Goal: Task Accomplishment & Management: Use online tool/utility

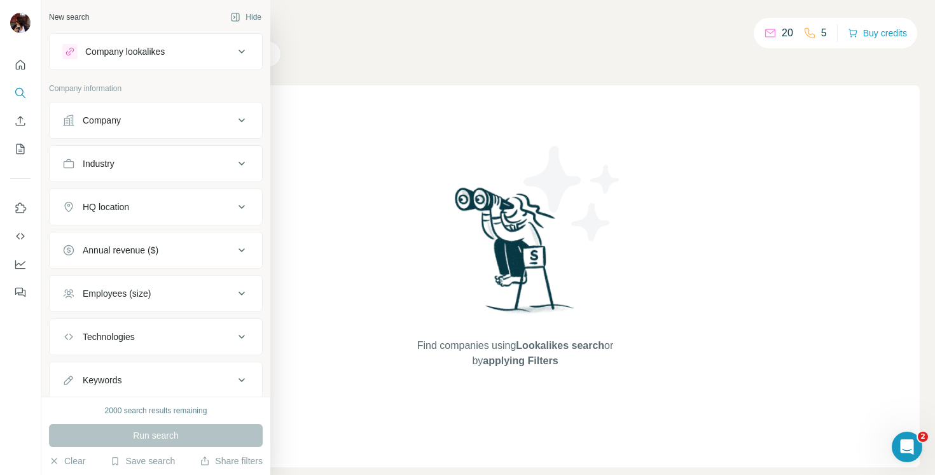
click at [131, 60] on button "Company lookalikes" at bounding box center [156, 51] width 213 height 31
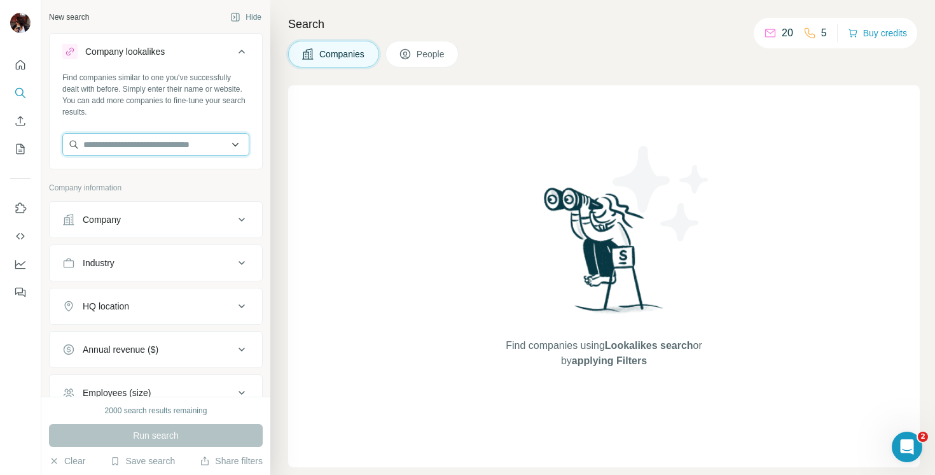
click at [121, 139] on input "text" at bounding box center [155, 144] width 187 height 23
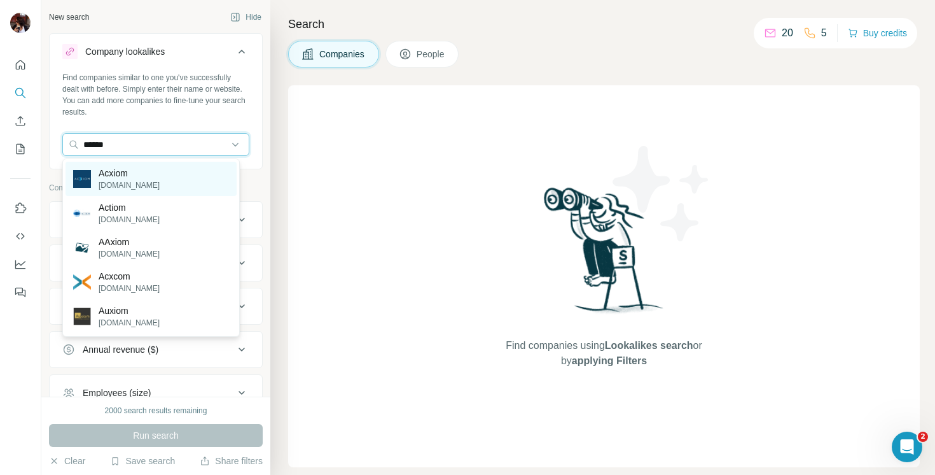
type input "******"
click at [124, 181] on p "[DOMAIN_NAME]" at bounding box center [129, 184] width 61 height 11
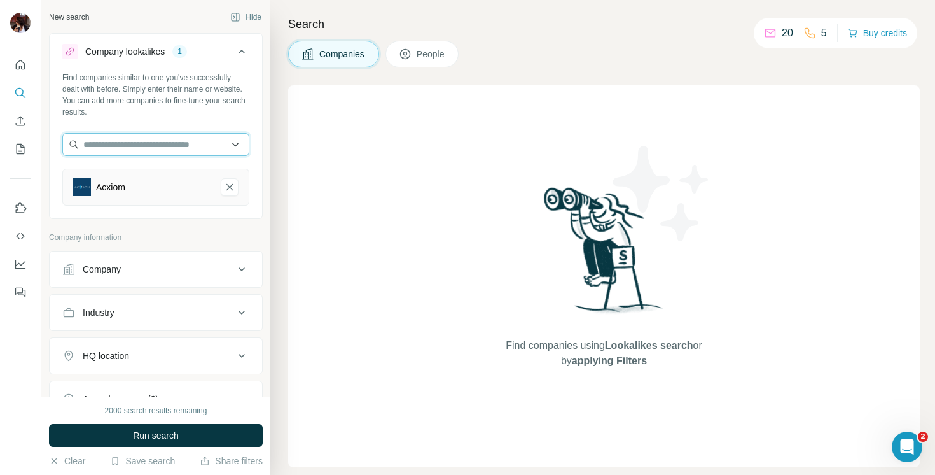
click at [158, 147] on input "text" at bounding box center [155, 144] width 187 height 23
click at [144, 199] on div "Acxiom" at bounding box center [155, 187] width 187 height 37
click at [157, 441] on span "Run search" at bounding box center [156, 435] width 46 height 13
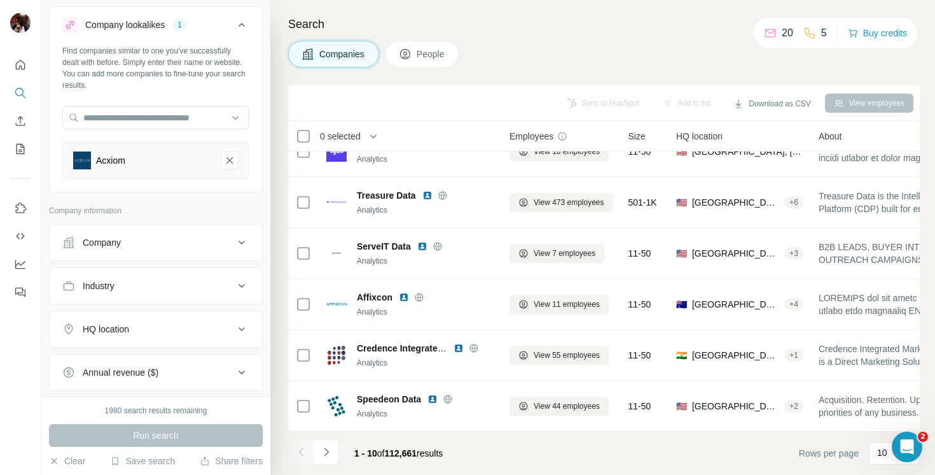
scroll to position [83, 0]
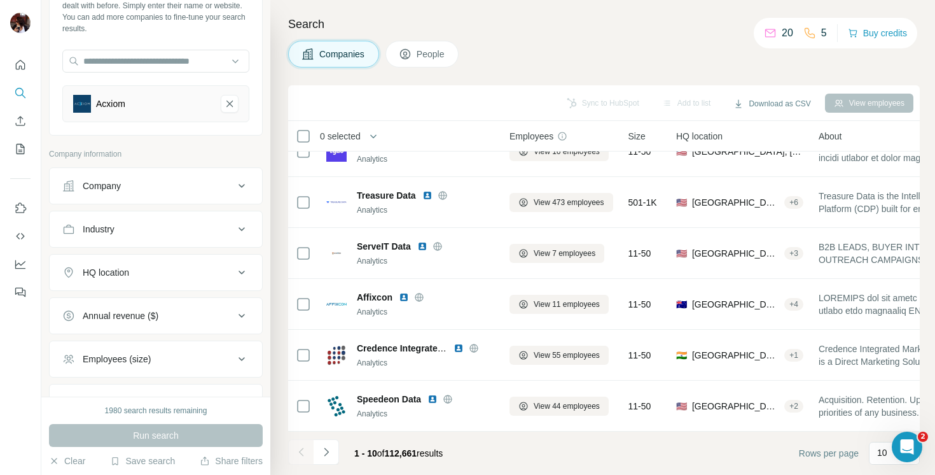
click at [157, 192] on button "Company" at bounding box center [156, 186] width 213 height 31
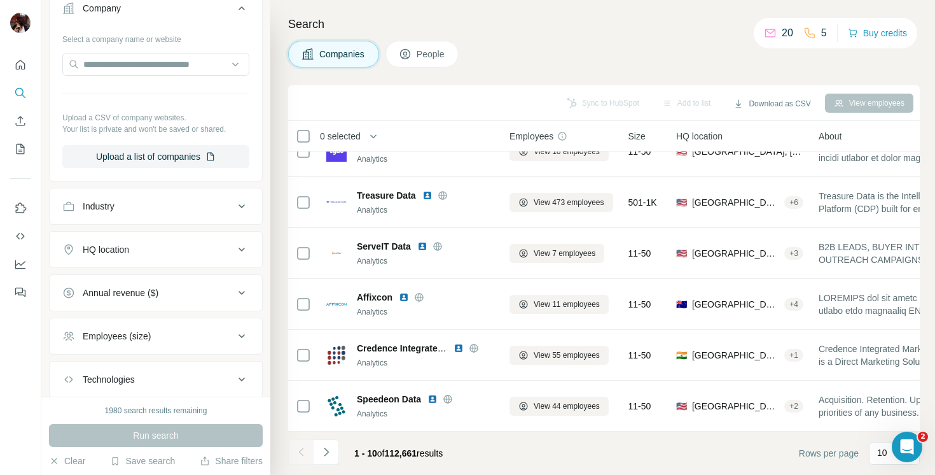
scroll to position [297, 0]
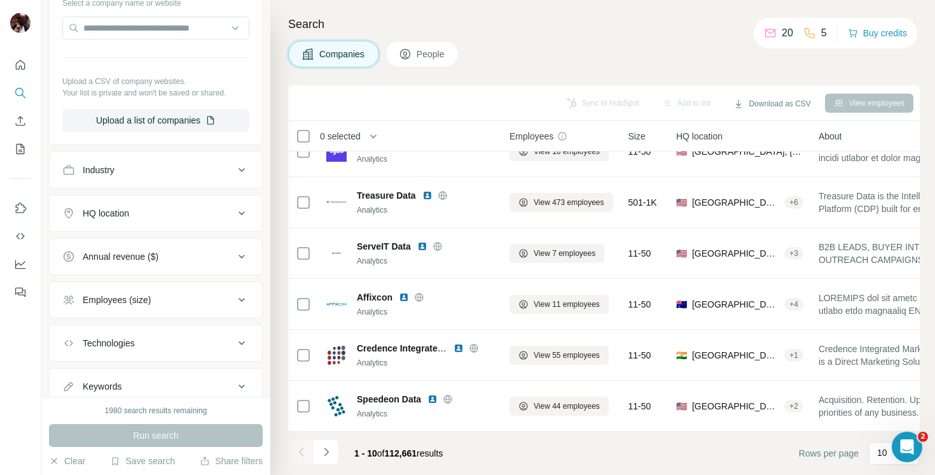
click at [151, 210] on div "HQ location" at bounding box center [148, 213] width 172 height 13
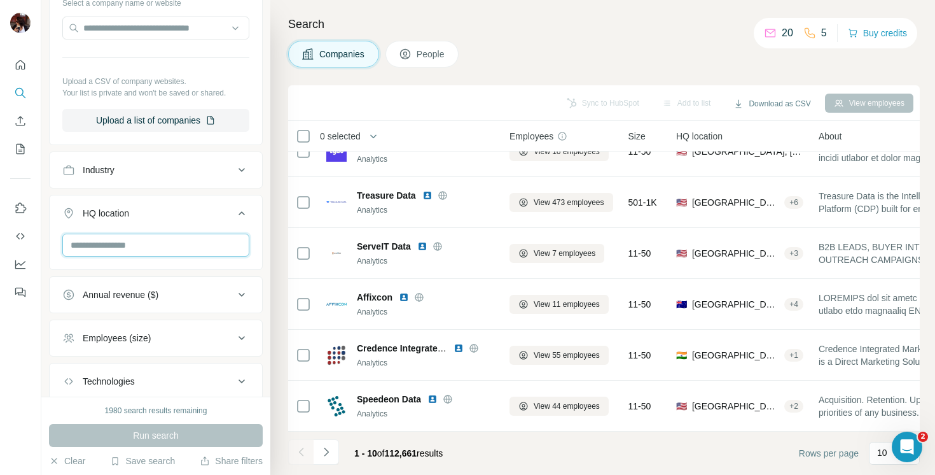
click at [147, 239] on input "text" at bounding box center [155, 245] width 187 height 23
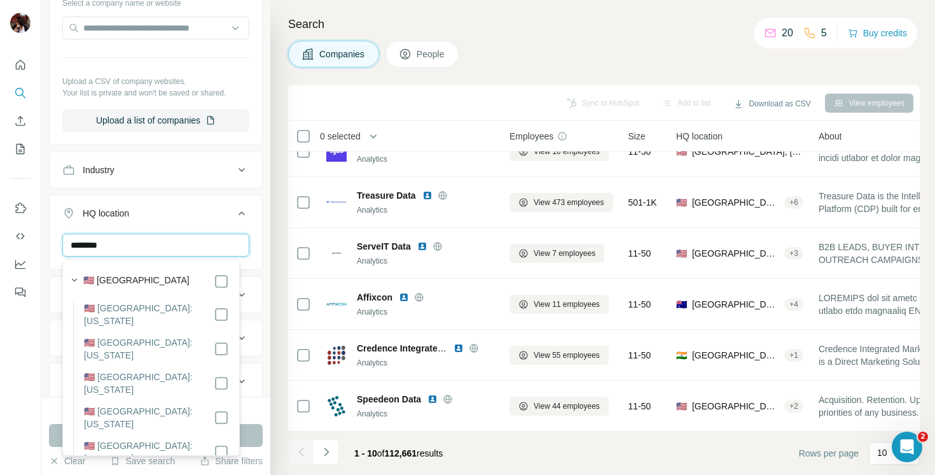
type input "********"
click at [136, 282] on label "🇺🇸 [GEOGRAPHIC_DATA]" at bounding box center [136, 281] width 106 height 15
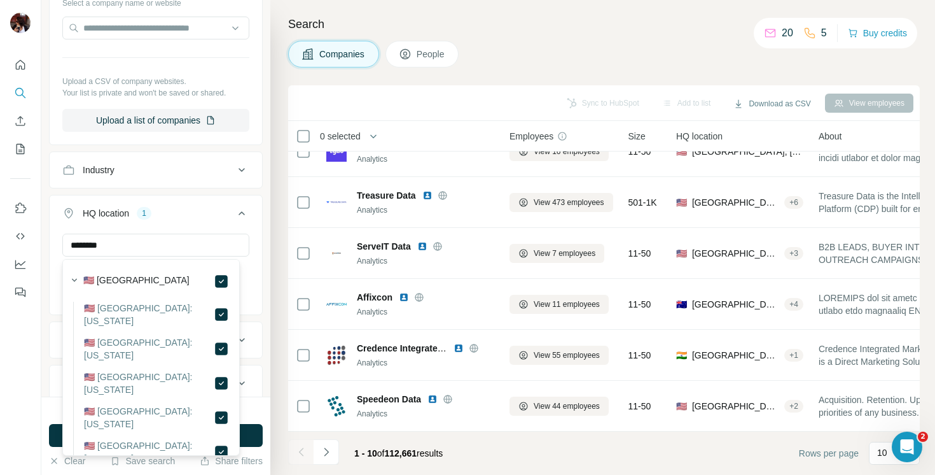
click at [256, 362] on div "New search Hide Company lookalikes 1 Find companies similar to one you've succe…" at bounding box center [155, 198] width 229 height 396
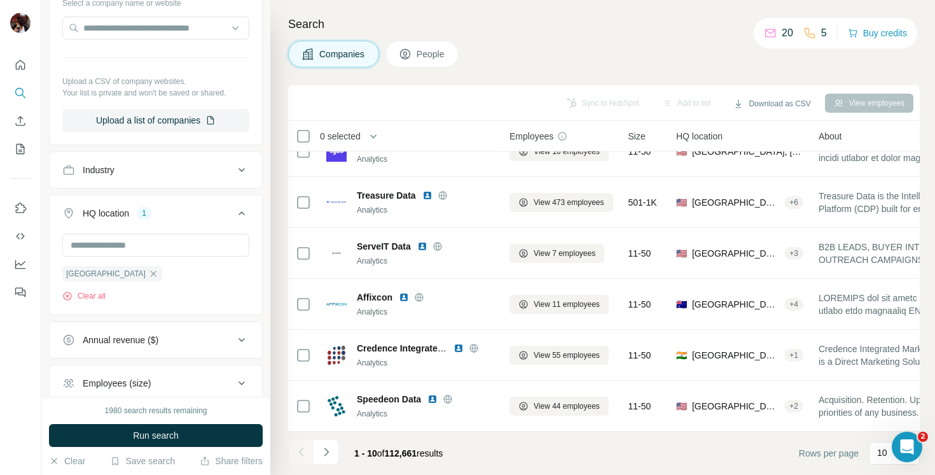
click at [154, 276] on div "United States Clear all" at bounding box center [155, 268] width 187 height 68
click at [135, 250] on input "text" at bounding box center [155, 245] width 187 height 23
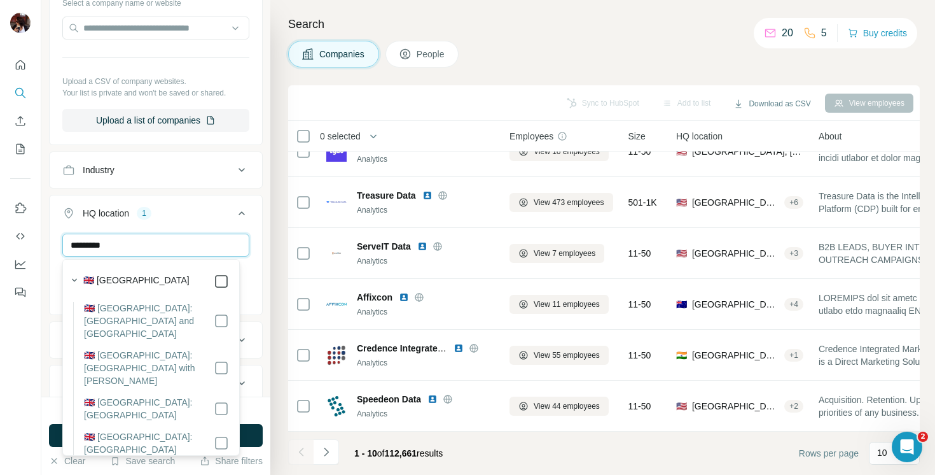
type input "*********"
click at [260, 292] on div "New search Hide Company lookalikes 1 Find companies similar to one you've succe…" at bounding box center [155, 198] width 229 height 396
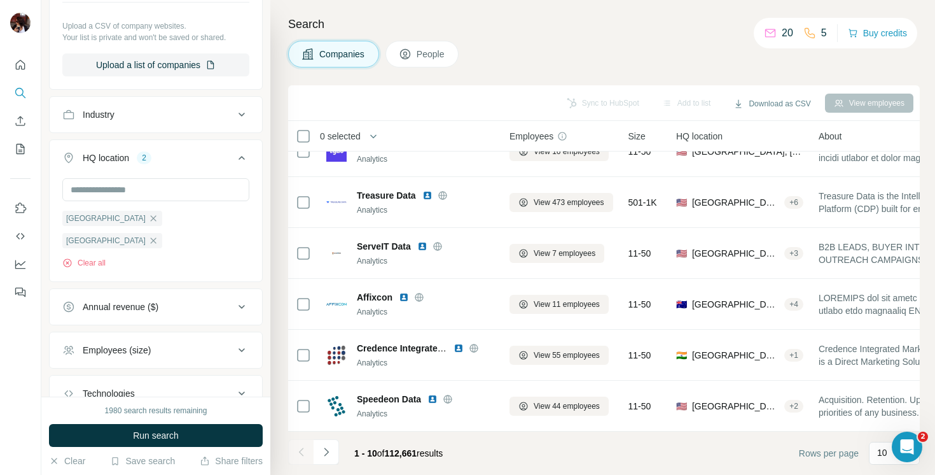
scroll to position [363, 0]
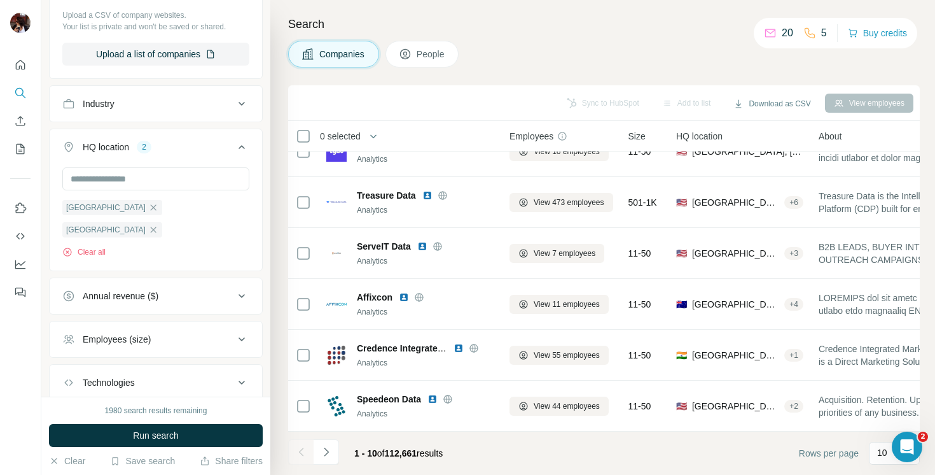
click at [169, 289] on div "Annual revenue ($)" at bounding box center [148, 295] width 172 height 13
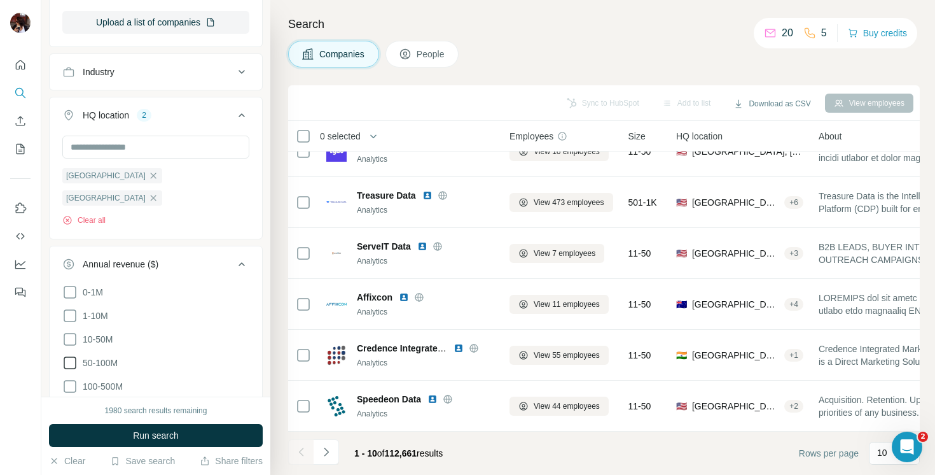
scroll to position [396, 0]
click at [73, 331] on icon at bounding box center [70, 337] width 13 height 13
click at [72, 354] on icon at bounding box center [69, 361] width 15 height 15
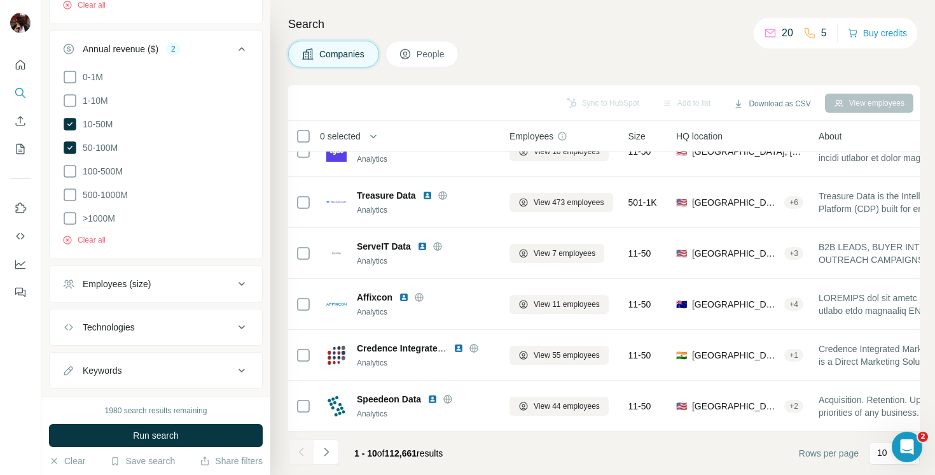
scroll to position [614, 0]
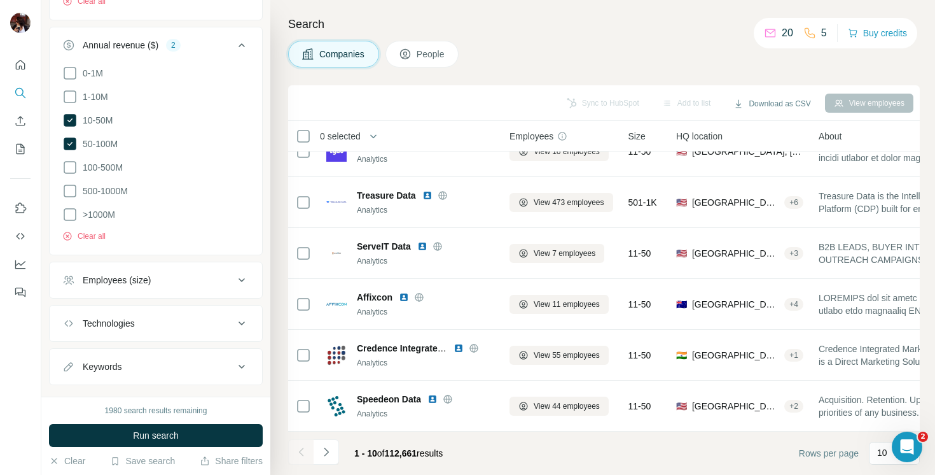
click at [208, 317] on div "Technologies" at bounding box center [148, 323] width 172 height 13
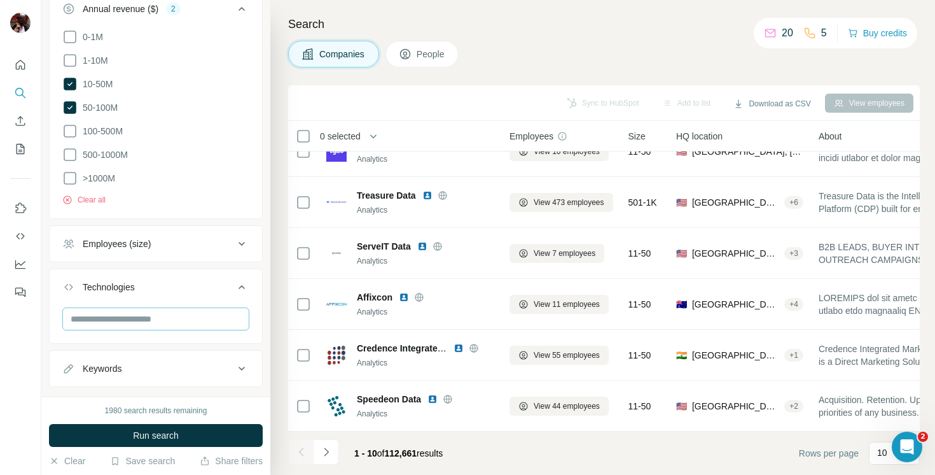
scroll to position [652, 0]
click at [178, 360] on div "Keywords" at bounding box center [148, 366] width 172 height 13
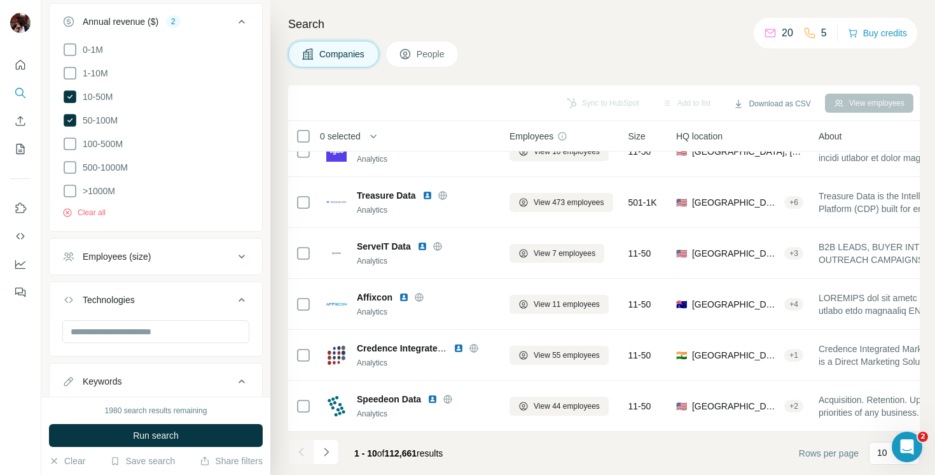
scroll to position [637, 0]
click at [173, 242] on button "Employees (size)" at bounding box center [156, 257] width 213 height 31
click at [127, 324] on li "11-50" at bounding box center [155, 332] width 187 height 16
click at [67, 372] on icon at bounding box center [69, 379] width 15 height 15
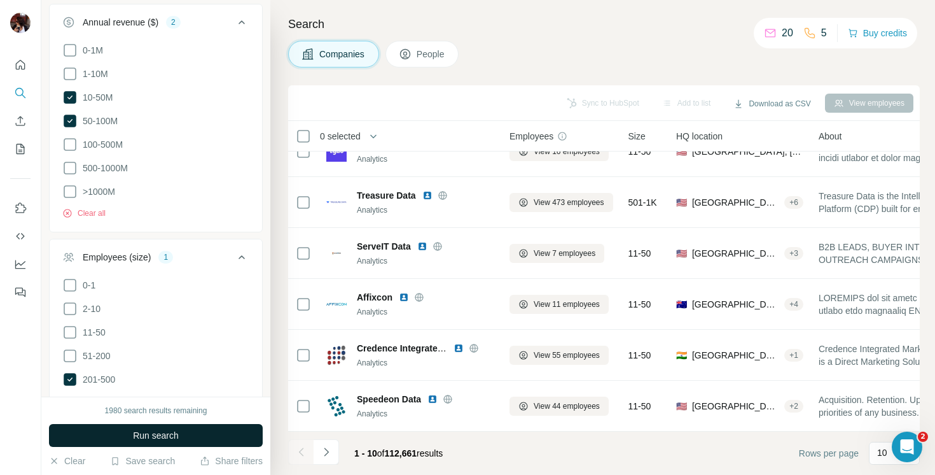
click at [183, 429] on button "Run search" at bounding box center [156, 435] width 214 height 23
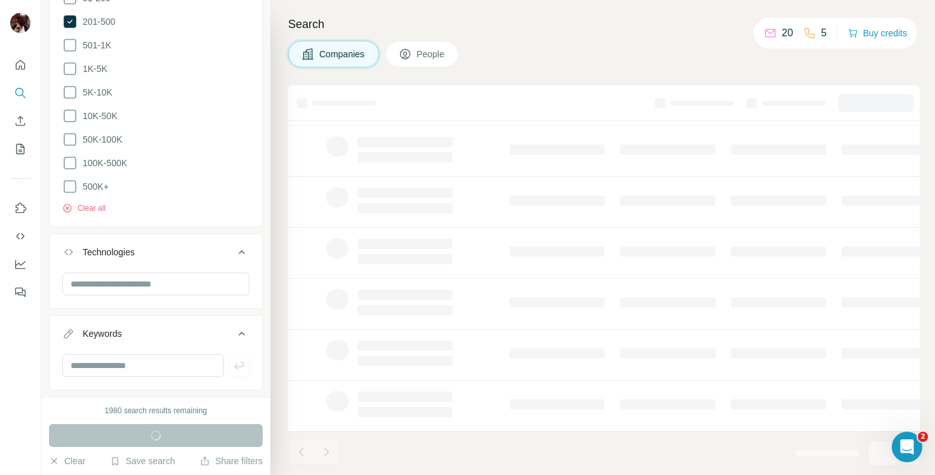
scroll to position [996, 0]
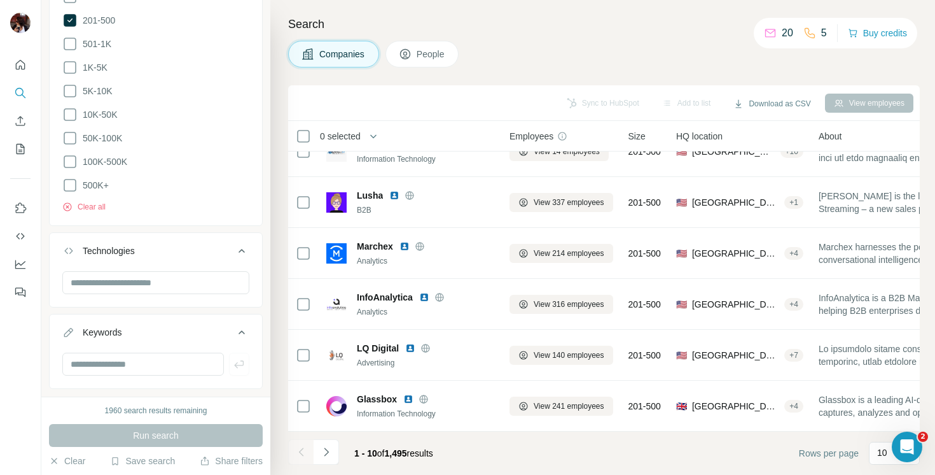
click at [412, 60] on icon at bounding box center [405, 54] width 13 height 13
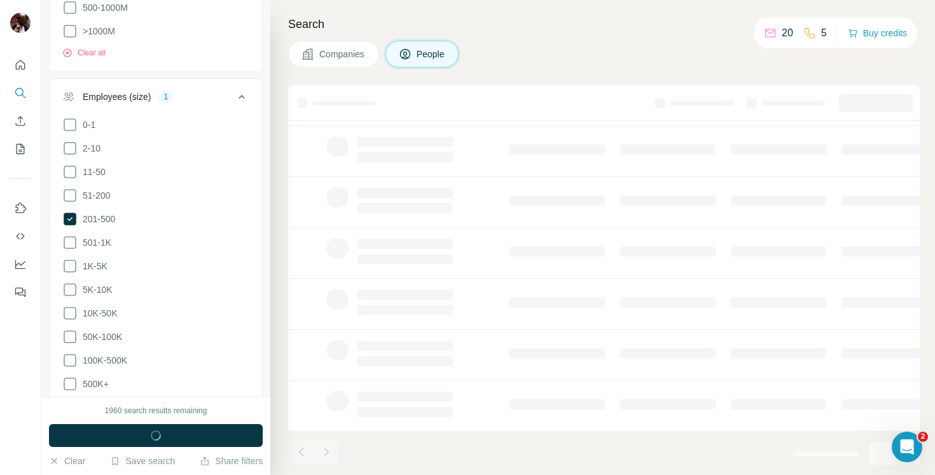
scroll to position [1194, 0]
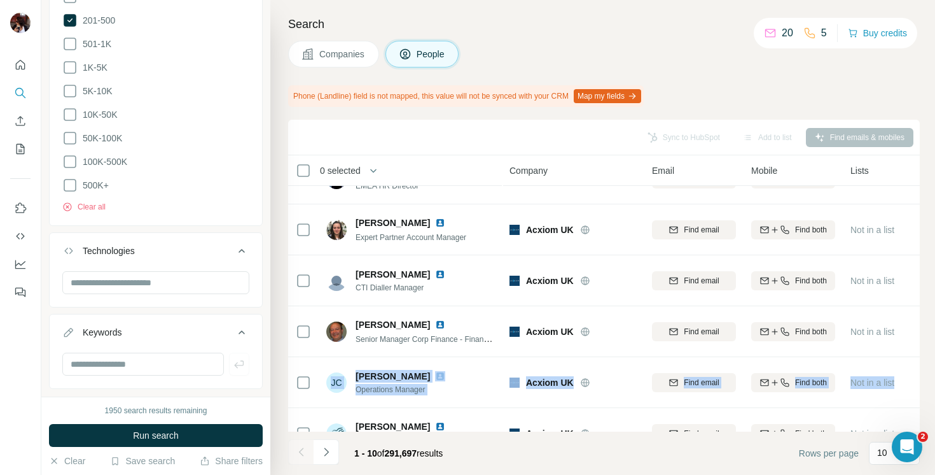
drag, startPoint x: 923, startPoint y: 344, endPoint x: 921, endPoint y: 376, distance: 31.8
click at [921, 376] on div "Search Companies People Phone (Landline) field is not mapped, this value will n…" at bounding box center [602, 237] width 665 height 475
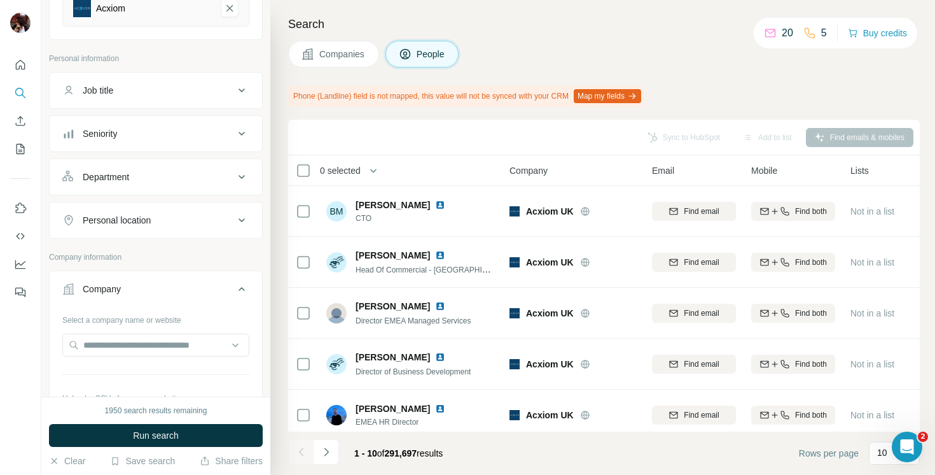
scroll to position [154, 0]
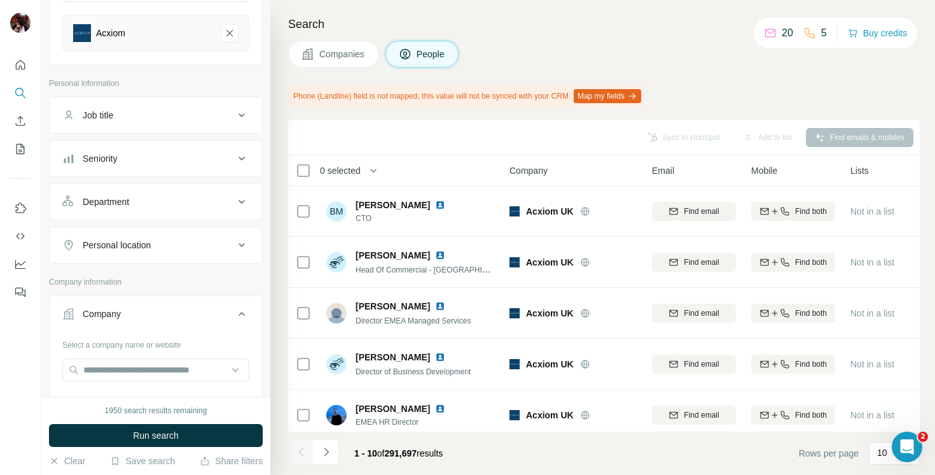
click at [188, 105] on button "Job title" at bounding box center [156, 115] width 213 height 31
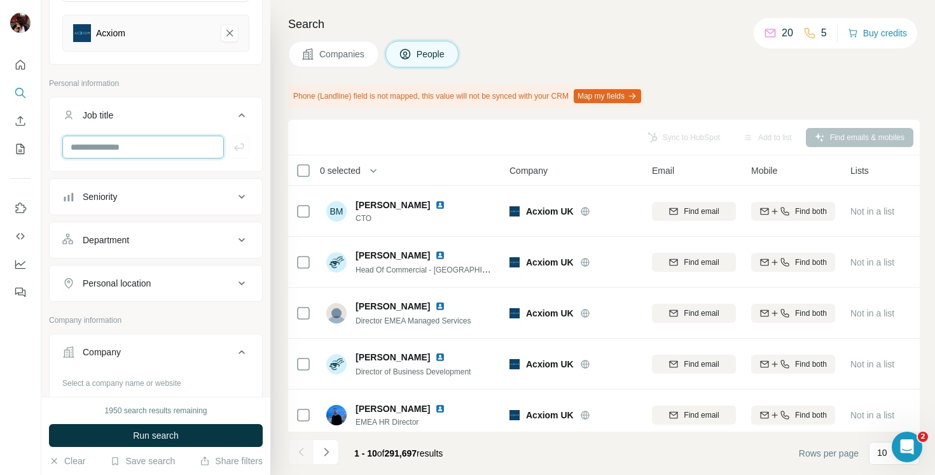
click at [179, 151] on input "text" at bounding box center [143, 147] width 162 height 23
type input "*"
click at [196, 197] on div "Seniority" at bounding box center [148, 196] width 172 height 13
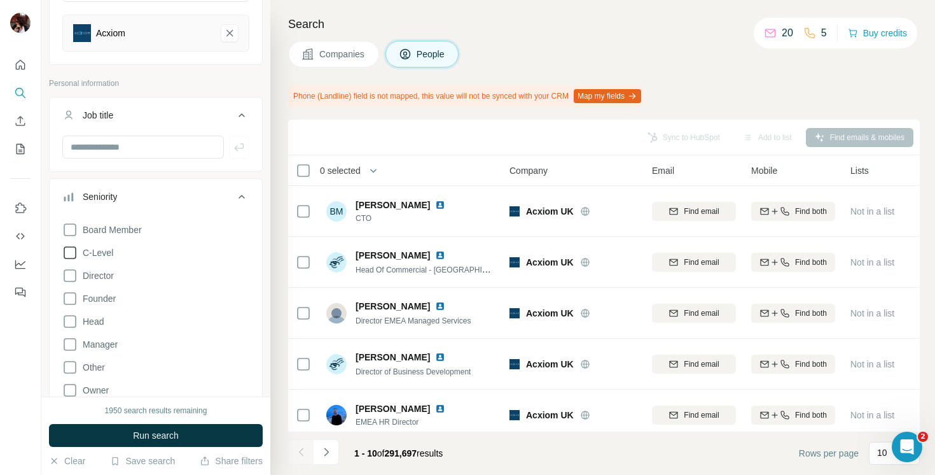
click at [73, 252] on icon at bounding box center [69, 252] width 15 height 15
click at [74, 279] on icon at bounding box center [69, 275] width 15 height 15
click at [73, 321] on icon at bounding box center [69, 321] width 15 height 15
click at [260, 171] on div "New search Hide Company lookalikes 1 Find companies similar to one you've succe…" at bounding box center [155, 198] width 229 height 396
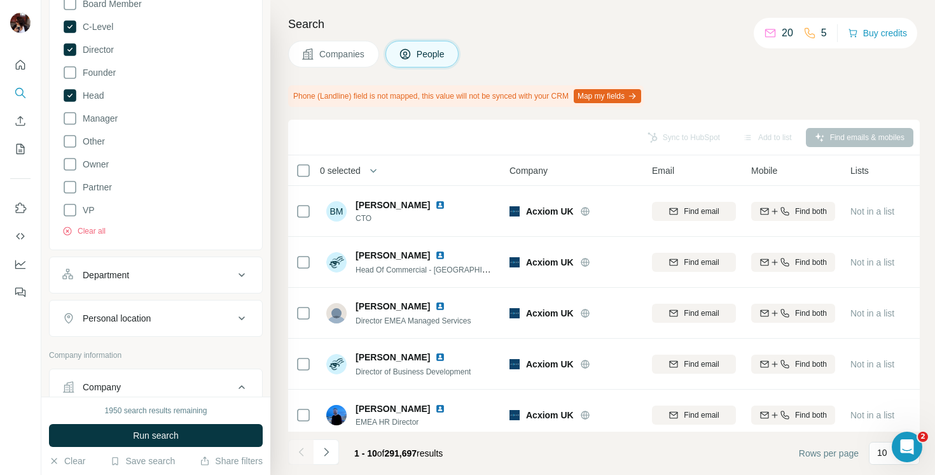
scroll to position [435, 0]
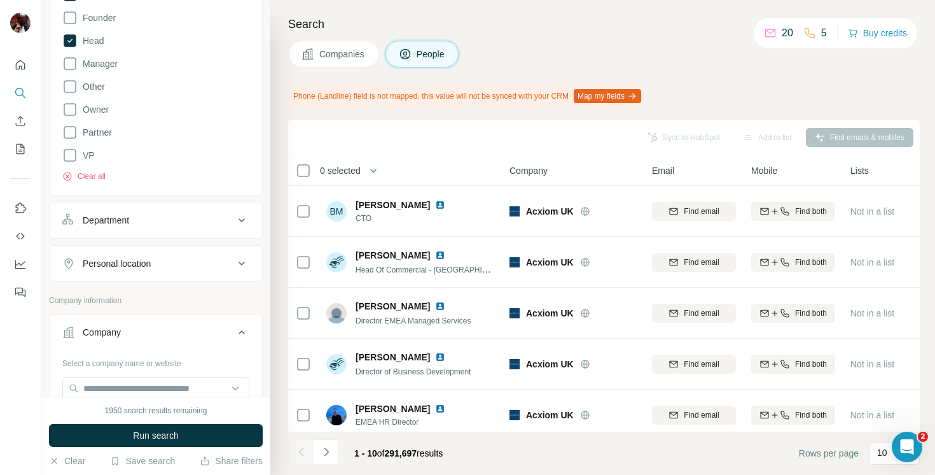
click at [178, 223] on div "Department" at bounding box center [148, 220] width 172 height 13
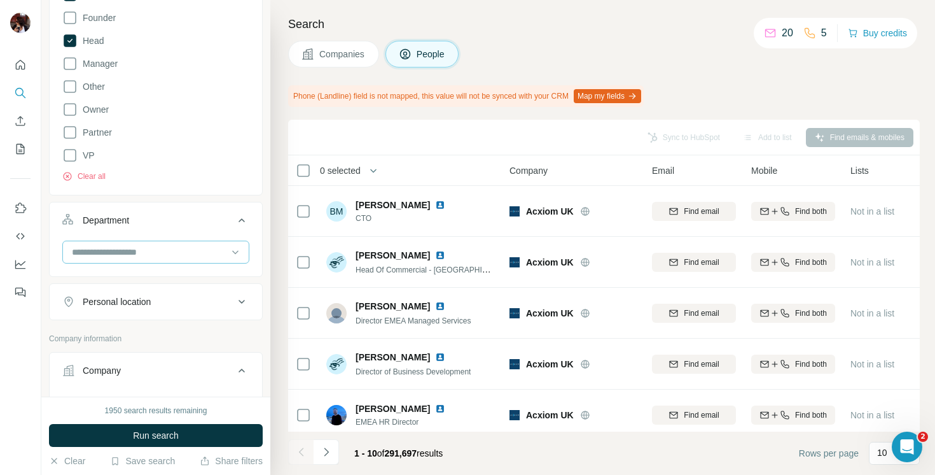
click at [158, 255] on input at bounding box center [149, 252] width 157 height 14
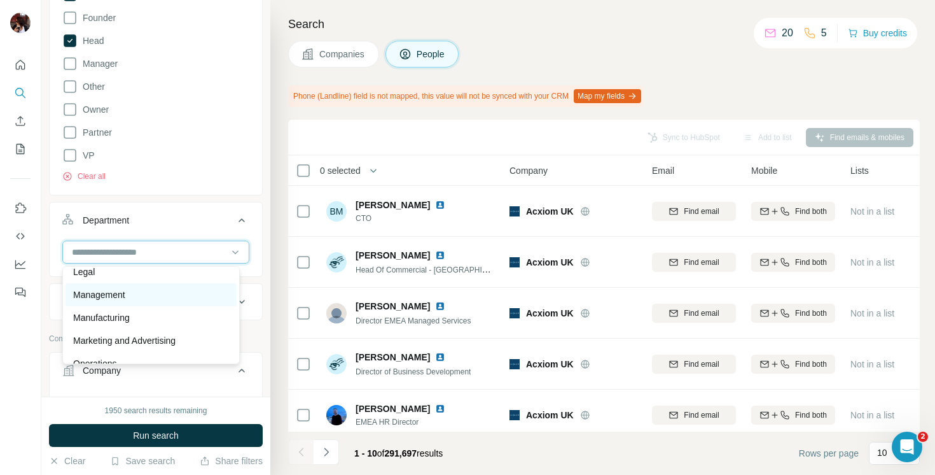
scroll to position [270, 0]
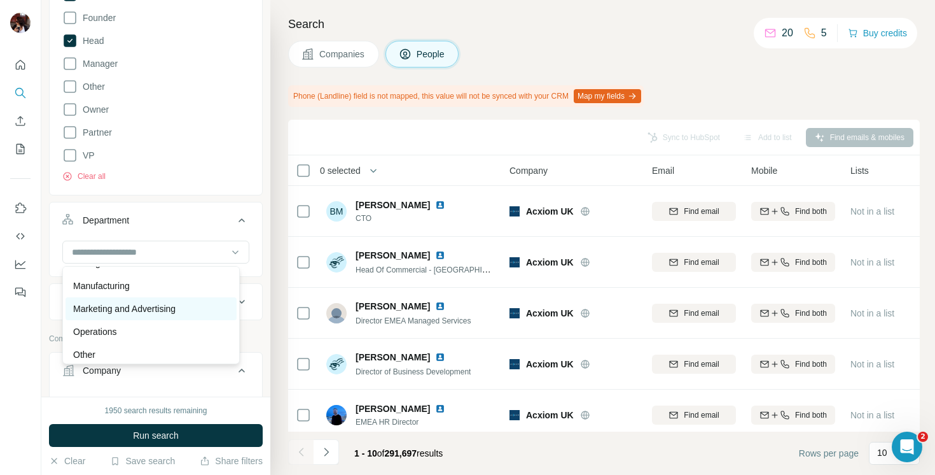
click at [154, 306] on p "Marketing and Advertising" at bounding box center [124, 308] width 102 height 13
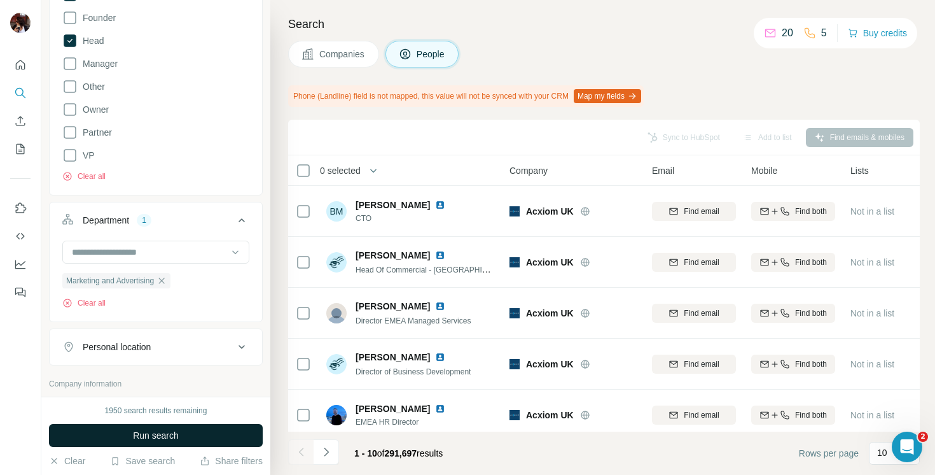
click at [141, 439] on span "Run search" at bounding box center [156, 435] width 46 height 13
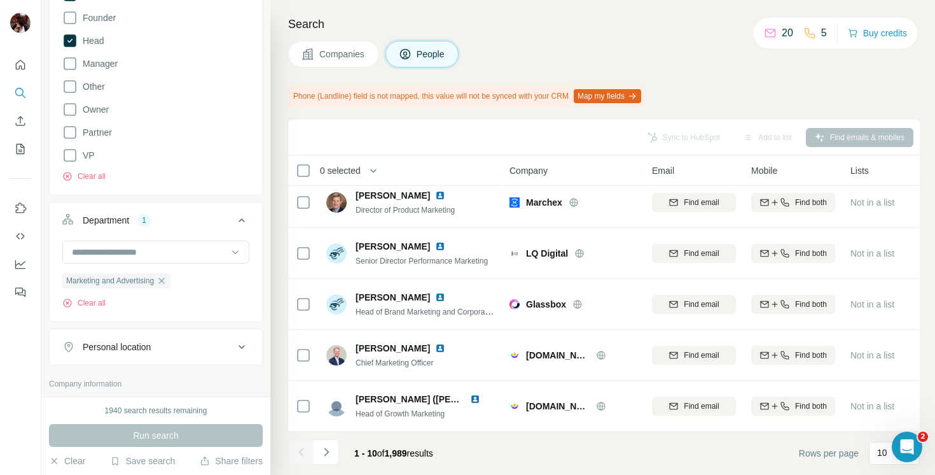
scroll to position [270, 0]
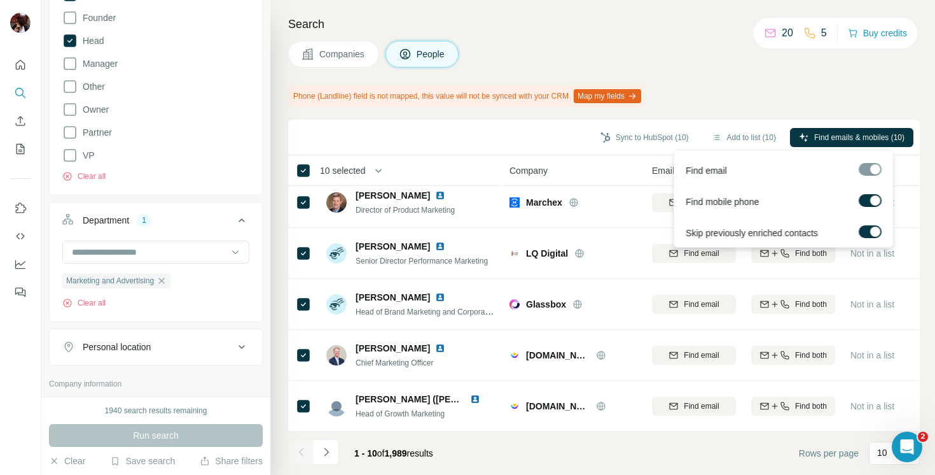
click at [862, 162] on div "Find email" at bounding box center [784, 168] width 214 height 31
click at [867, 171] on div at bounding box center [870, 169] width 23 height 13
click at [868, 198] on label at bounding box center [870, 200] width 23 height 13
click at [866, 235] on label at bounding box center [870, 231] width 23 height 13
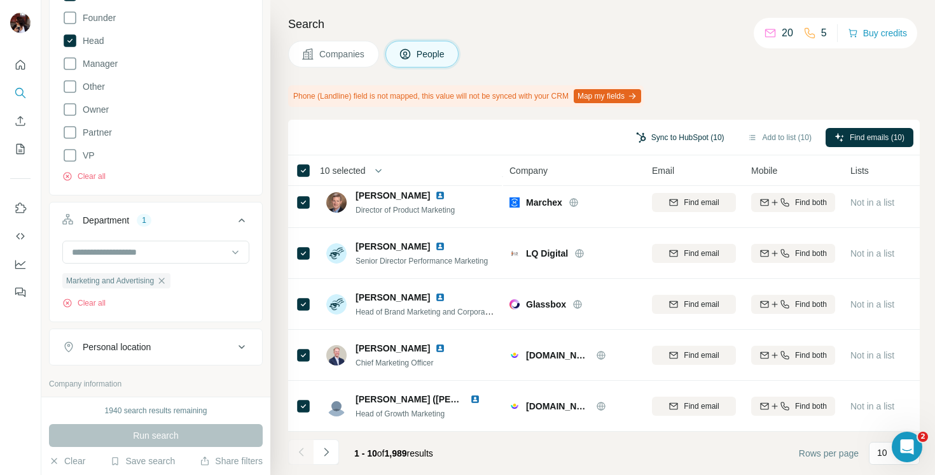
click at [687, 134] on button "Sync to HubSpot (10)" at bounding box center [680, 137] width 106 height 19
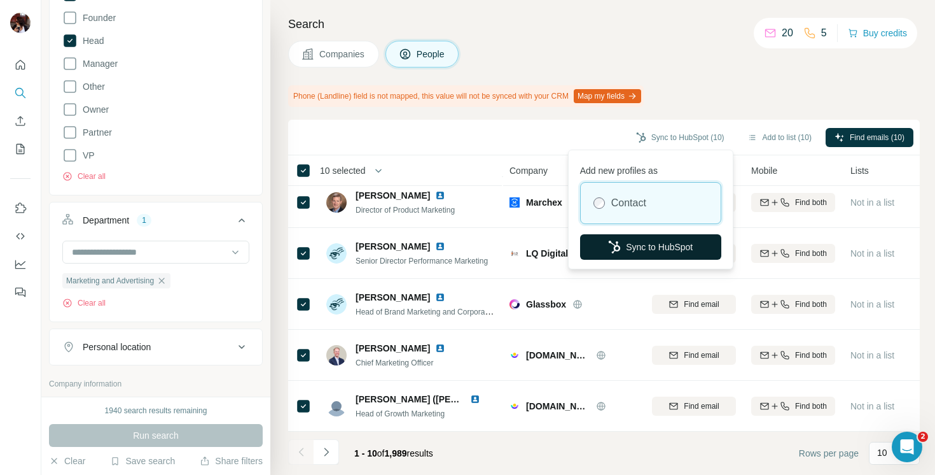
click at [660, 250] on button "Sync to HubSpot" at bounding box center [650, 246] width 141 height 25
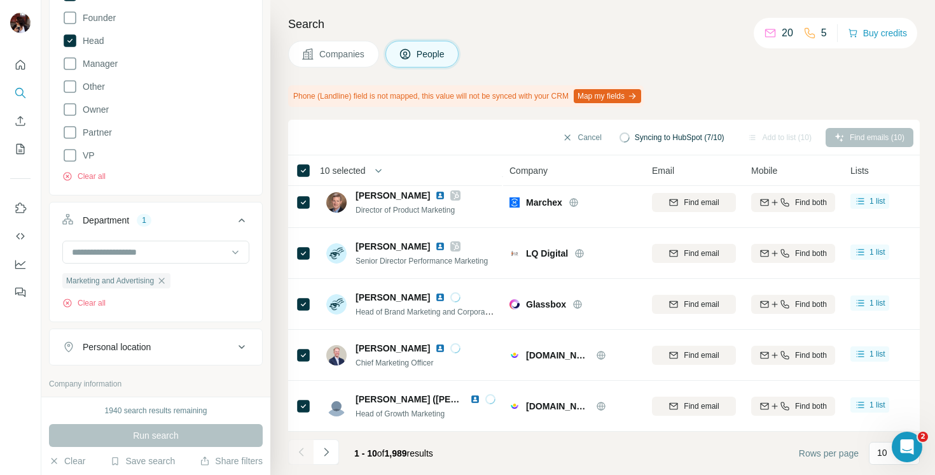
click at [641, 97] on button "Map my fields" at bounding box center [607, 96] width 67 height 14
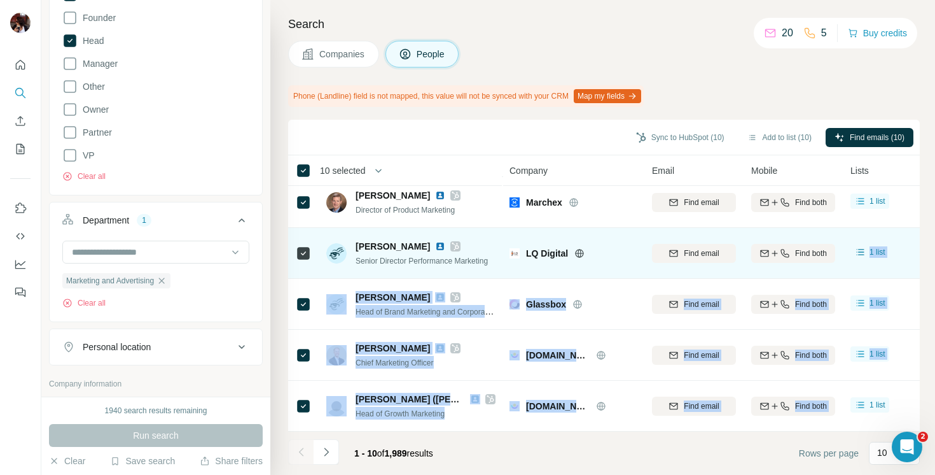
drag, startPoint x: 924, startPoint y: 378, endPoint x: 895, endPoint y: 230, distance: 151.0
click at [895, 230] on div "Search Companies People Phone (Landline) field is not mapped, this value will n…" at bounding box center [602, 237] width 665 height 475
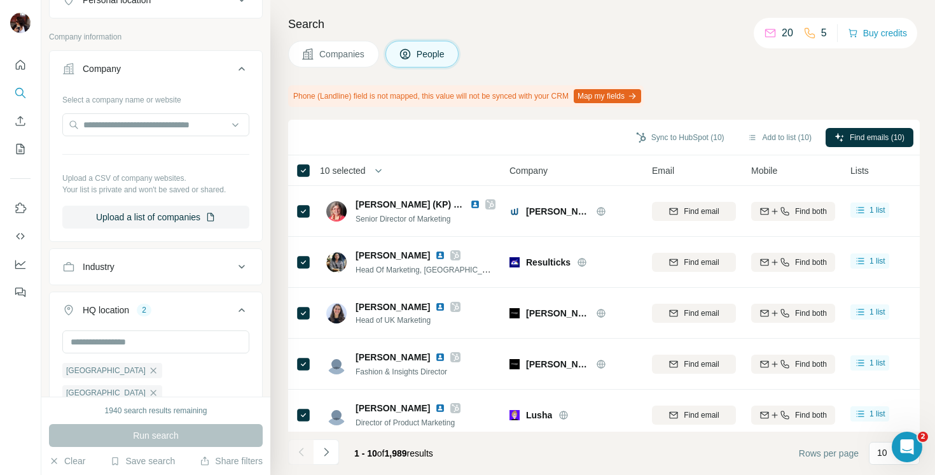
scroll to position [861, 0]
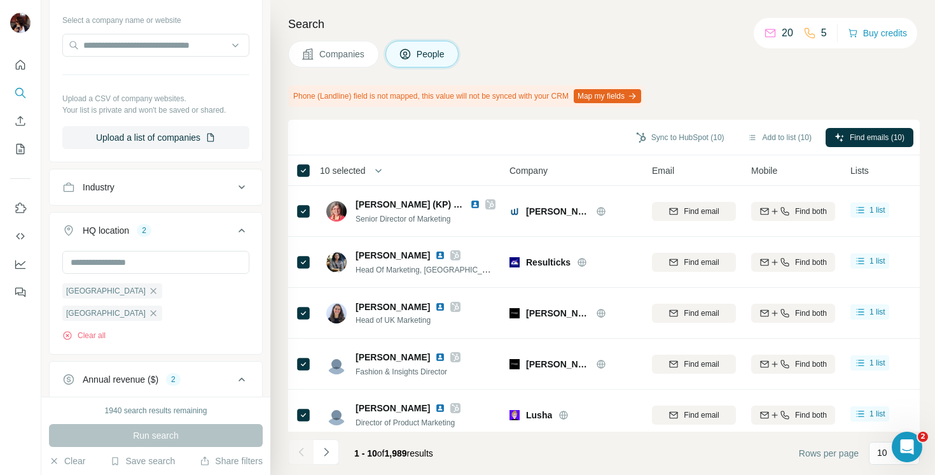
click at [181, 232] on div "HQ location 2" at bounding box center [148, 230] width 172 height 13
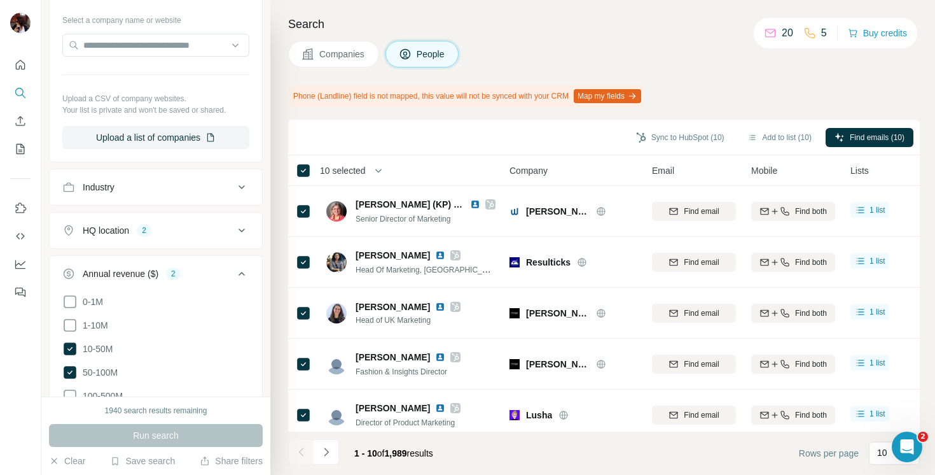
click at [197, 188] on div "Industry" at bounding box center [148, 187] width 172 height 13
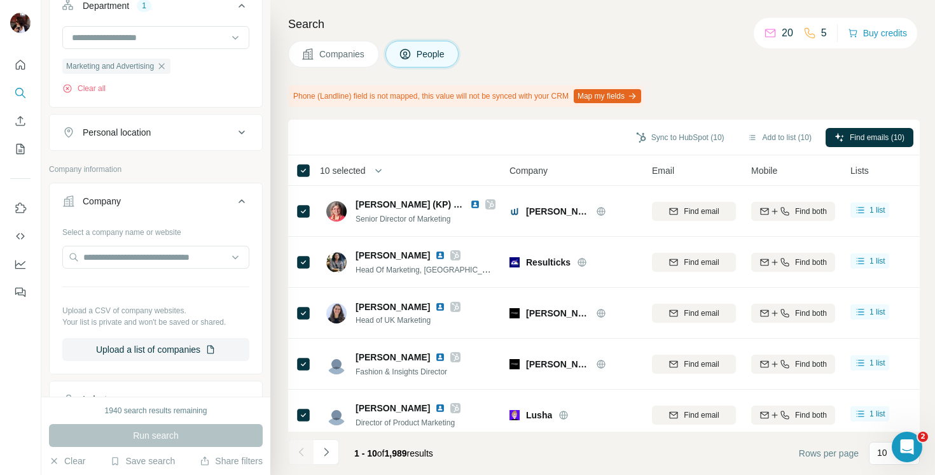
scroll to position [639, 0]
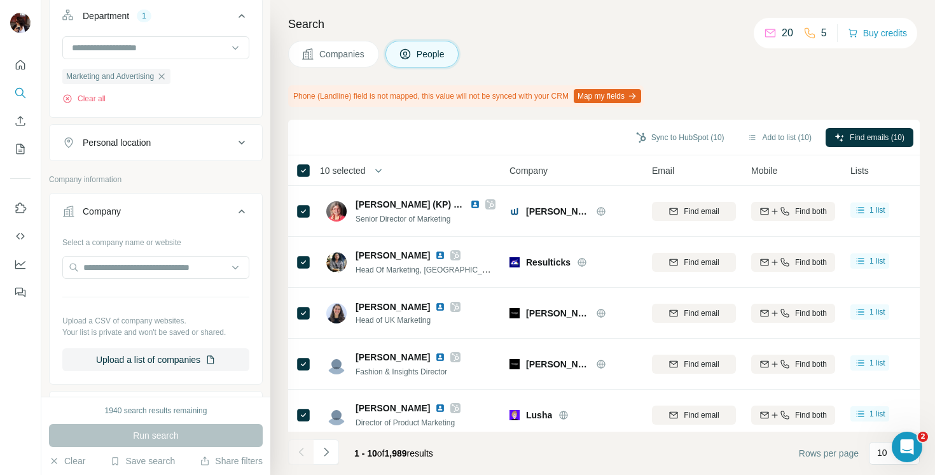
click at [196, 144] on div "Personal location" at bounding box center [148, 142] width 172 height 13
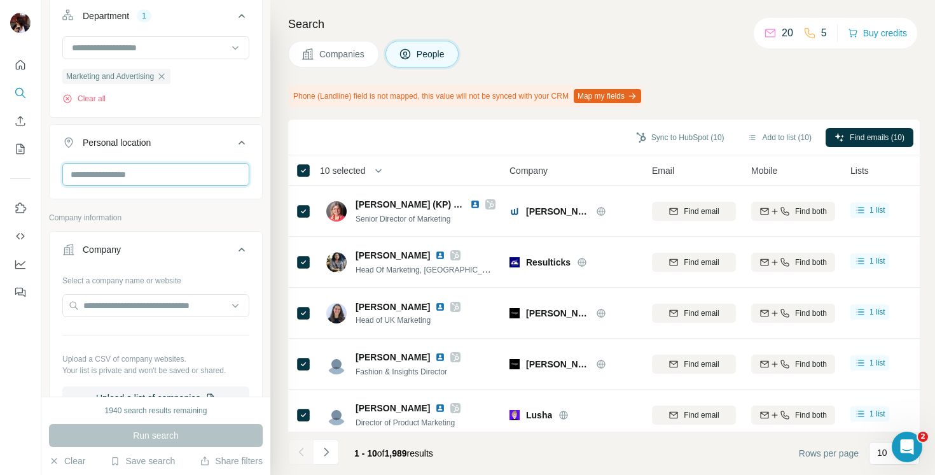
click at [198, 180] on input "text" at bounding box center [155, 174] width 187 height 23
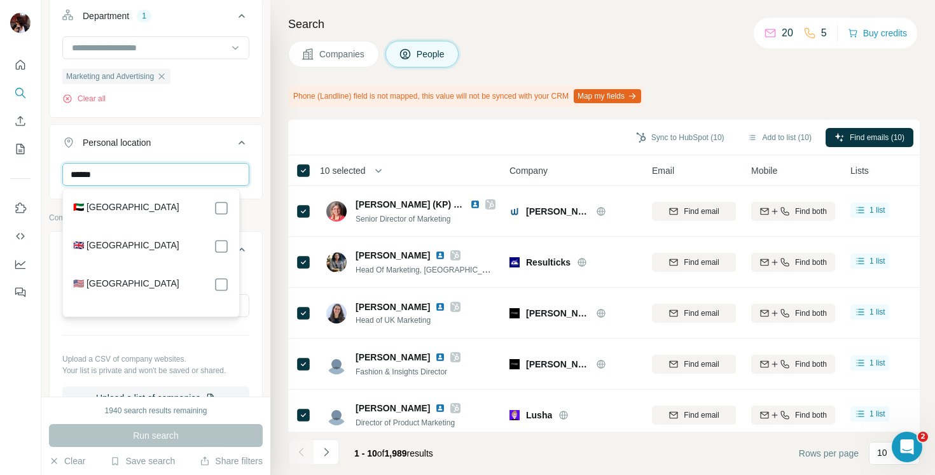
type input "******"
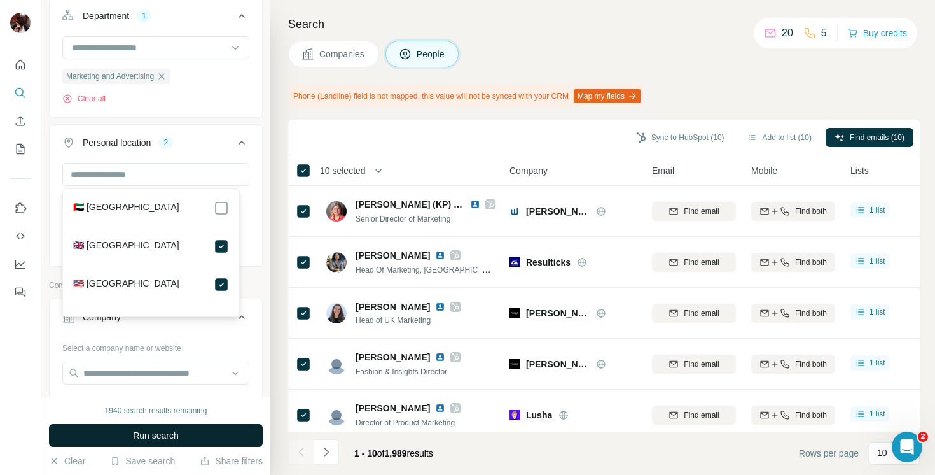
click at [177, 432] on span "Run search" at bounding box center [156, 435] width 46 height 13
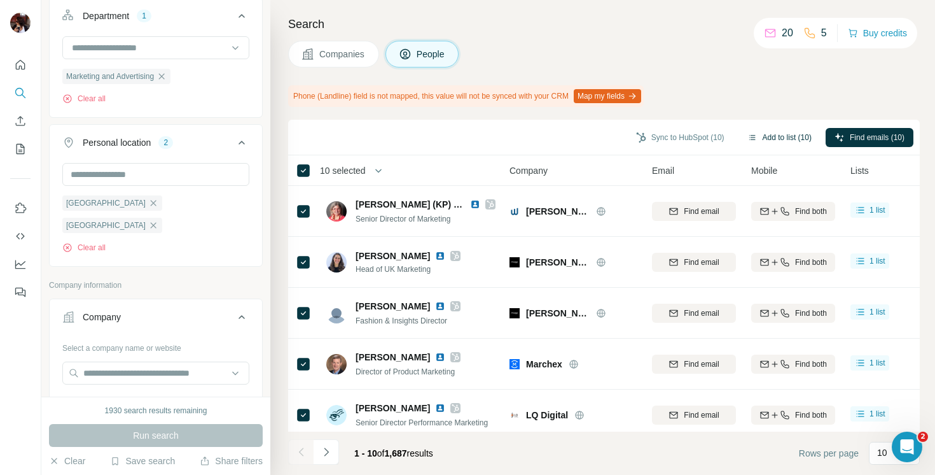
click at [764, 136] on button "Add to list (10)" at bounding box center [780, 137] width 82 height 19
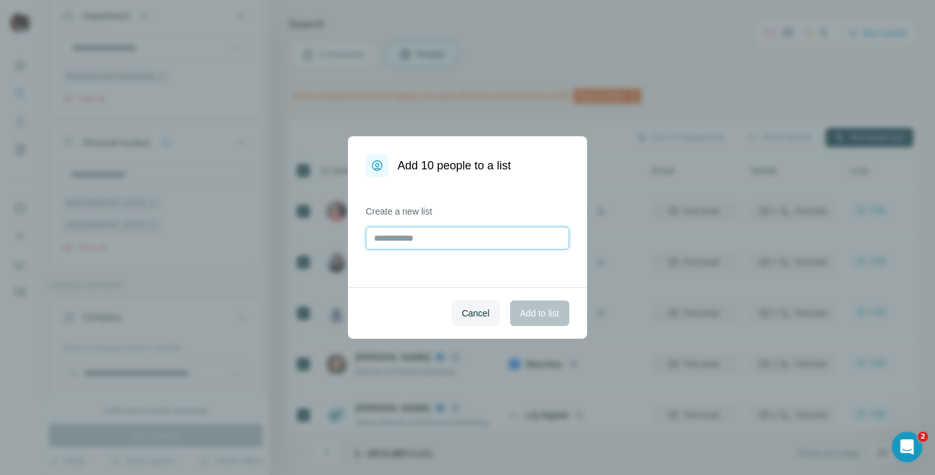
click at [440, 241] on input "text" at bounding box center [468, 238] width 204 height 23
type input "*******"
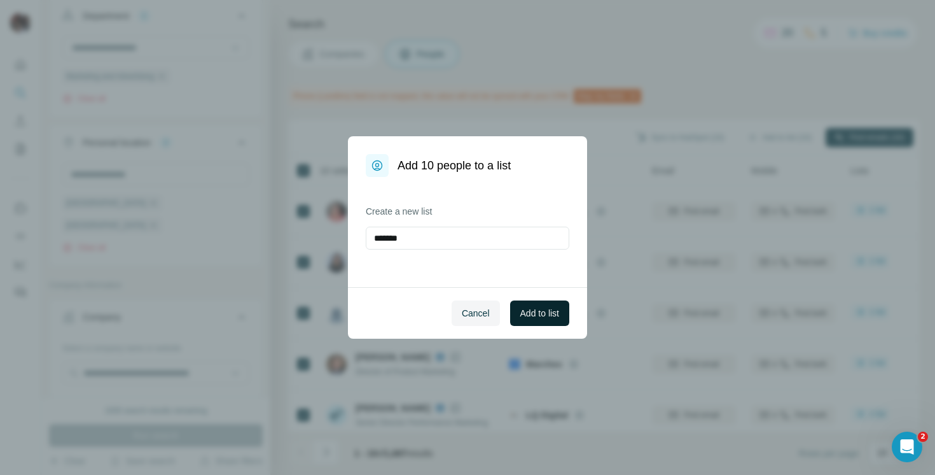
click at [542, 312] on span "Add to list" at bounding box center [539, 313] width 39 height 13
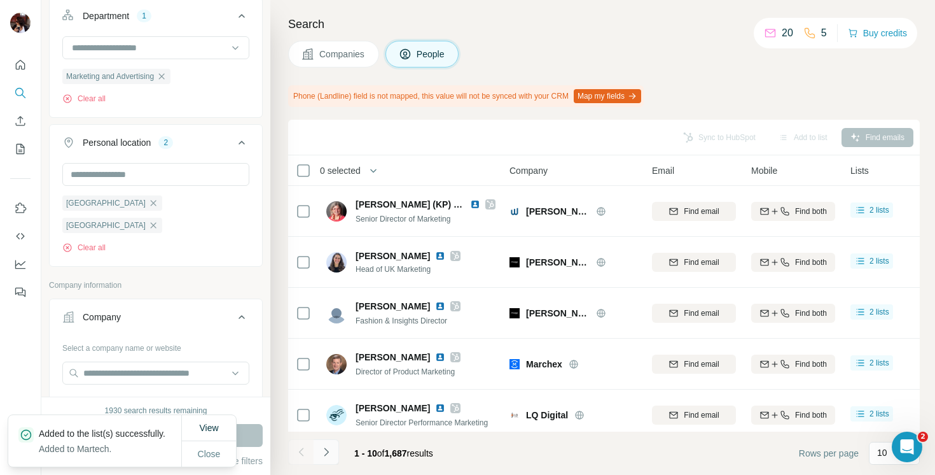
click at [325, 452] on icon "Navigate to next page" at bounding box center [326, 451] width 13 height 13
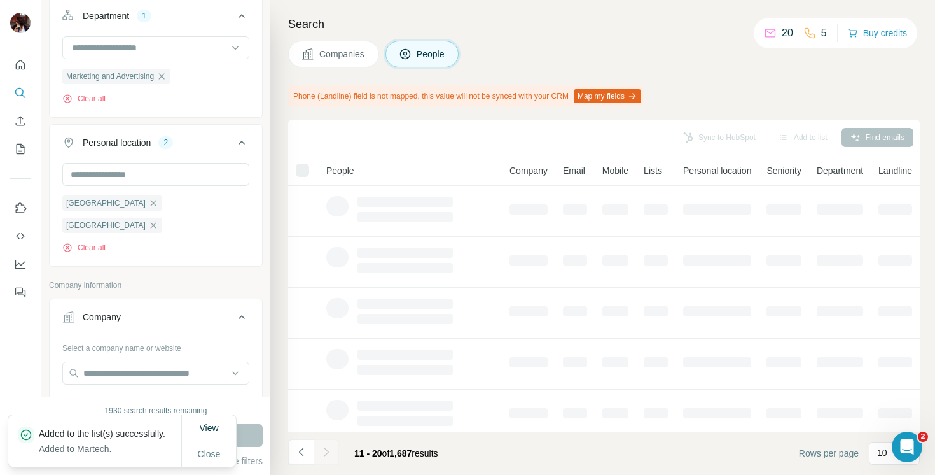
click at [305, 169] on div at bounding box center [302, 170] width 13 height 13
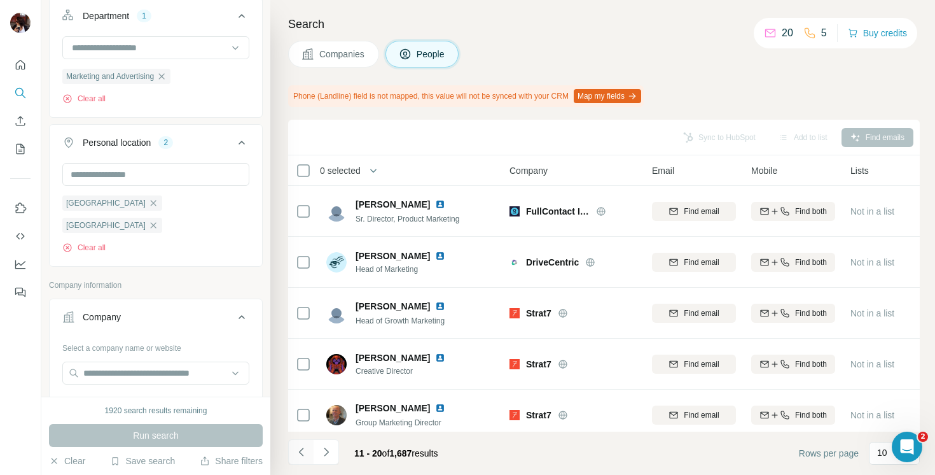
click at [303, 452] on icon "Navigate to previous page" at bounding box center [301, 451] width 13 height 13
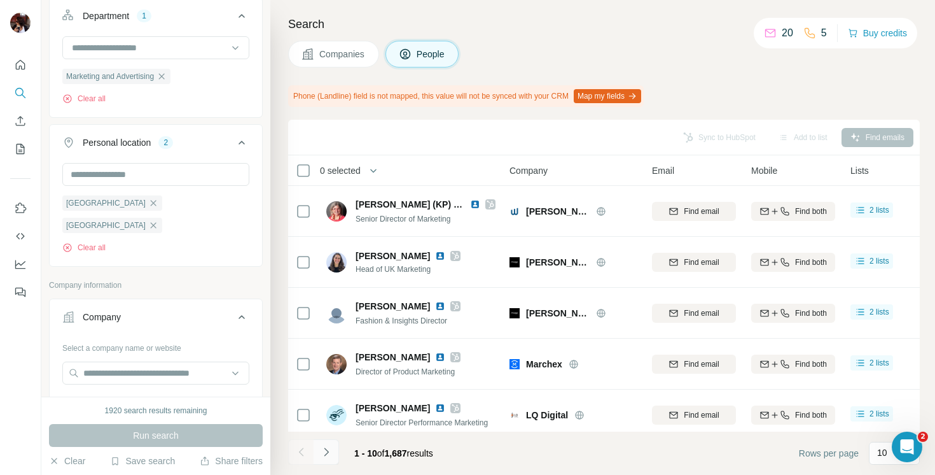
click at [326, 452] on icon "Navigate to next page" at bounding box center [326, 451] width 13 height 13
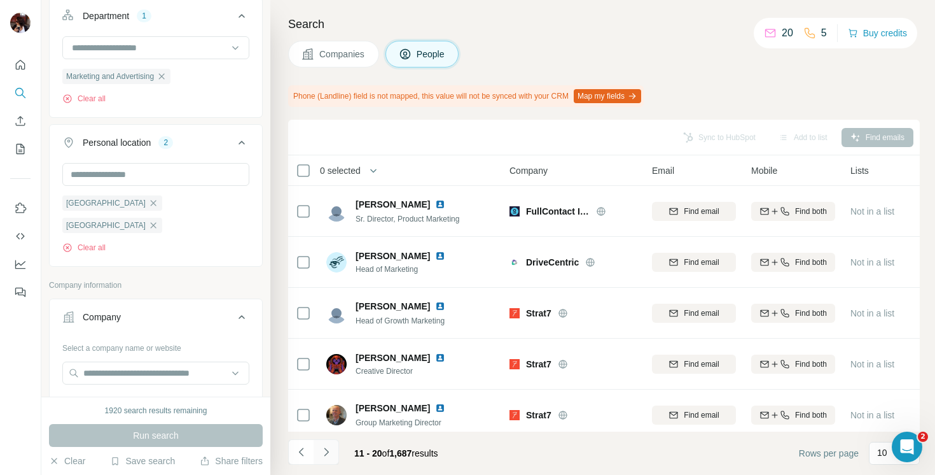
click at [326, 452] on icon "Navigate to next page" at bounding box center [326, 451] width 13 height 13
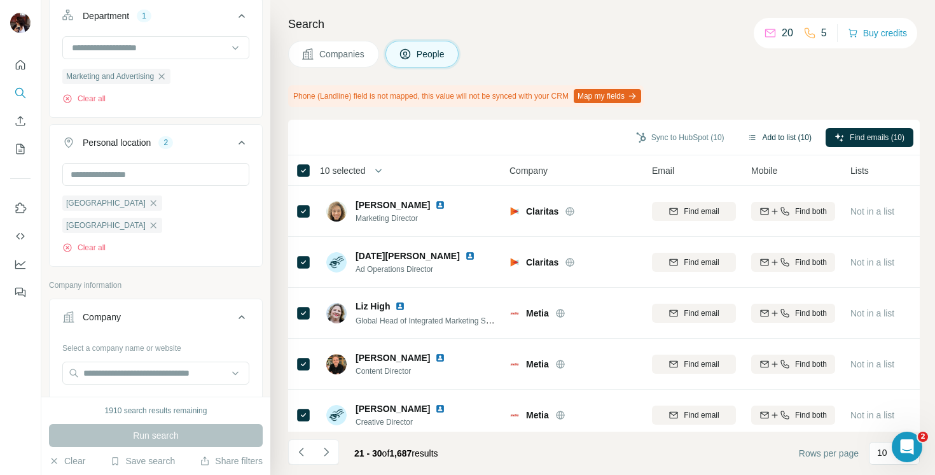
click at [769, 132] on button "Add to list (10)" at bounding box center [780, 137] width 82 height 19
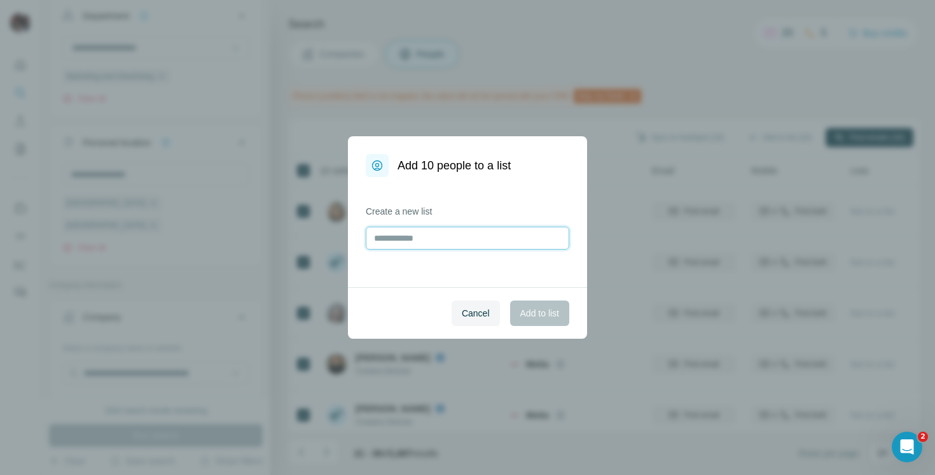
click at [471, 235] on input "text" at bounding box center [468, 238] width 204 height 23
click at [436, 235] on input "text" at bounding box center [468, 238] width 204 height 23
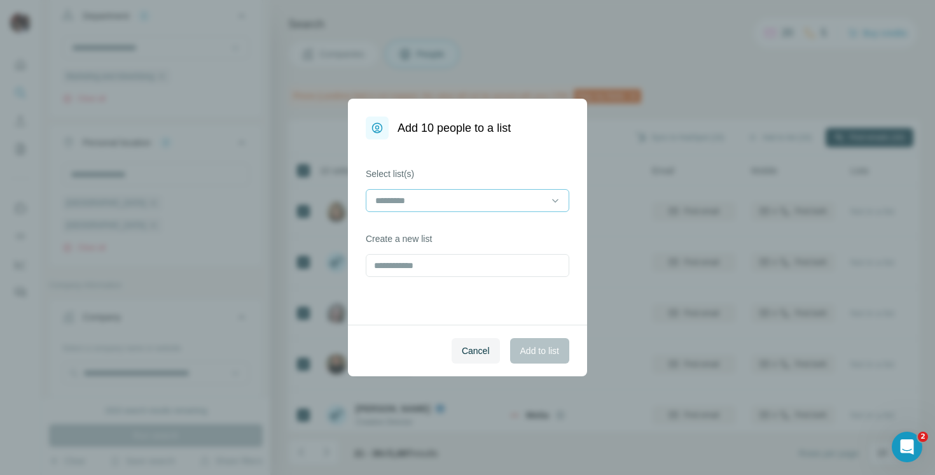
click at [429, 202] on input at bounding box center [460, 200] width 172 height 14
click at [429, 230] on div "Martech" at bounding box center [468, 229] width 182 height 13
click at [513, 349] on button "Add to list" at bounding box center [539, 350] width 59 height 25
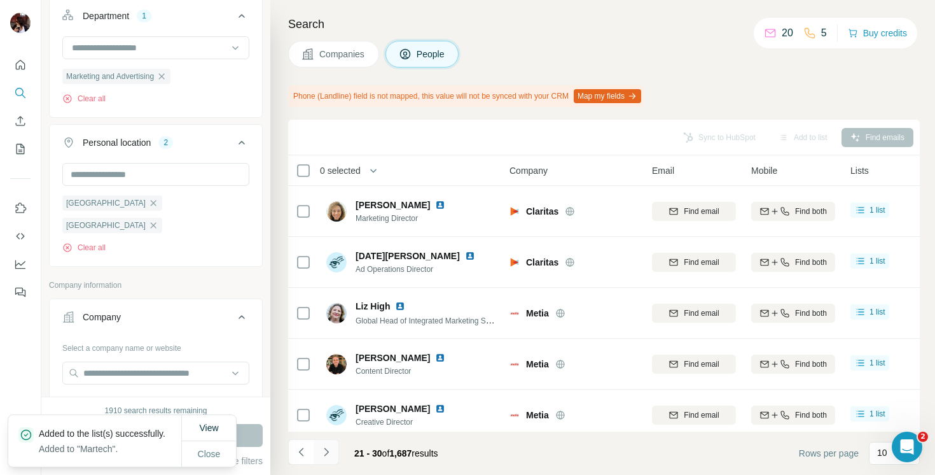
click at [330, 454] on icon "Navigate to next page" at bounding box center [326, 451] width 13 height 13
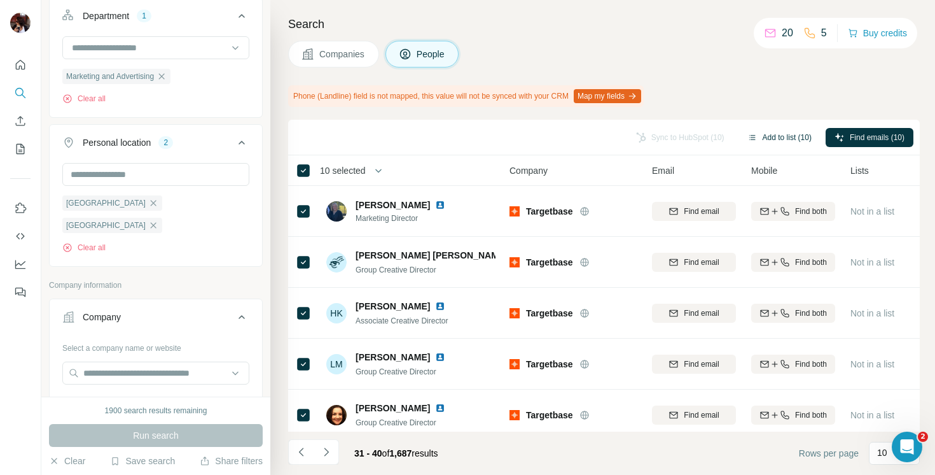
click at [767, 137] on button "Add to list (10)" at bounding box center [780, 137] width 82 height 19
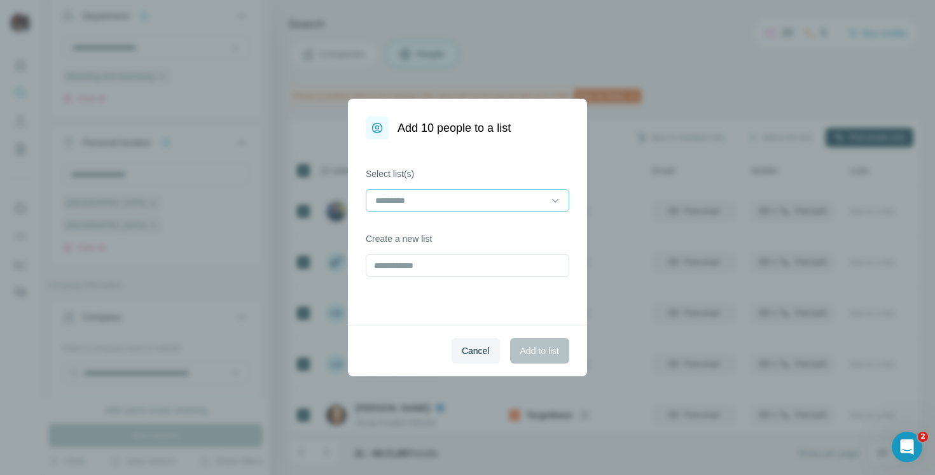
click at [528, 190] on div at bounding box center [460, 201] width 172 height 22
click at [491, 230] on div "Martech" at bounding box center [468, 229] width 182 height 13
click at [528, 333] on div "Cancel Add to list" at bounding box center [467, 350] width 239 height 52
click at [528, 342] on button "Add to list" at bounding box center [539, 350] width 59 height 25
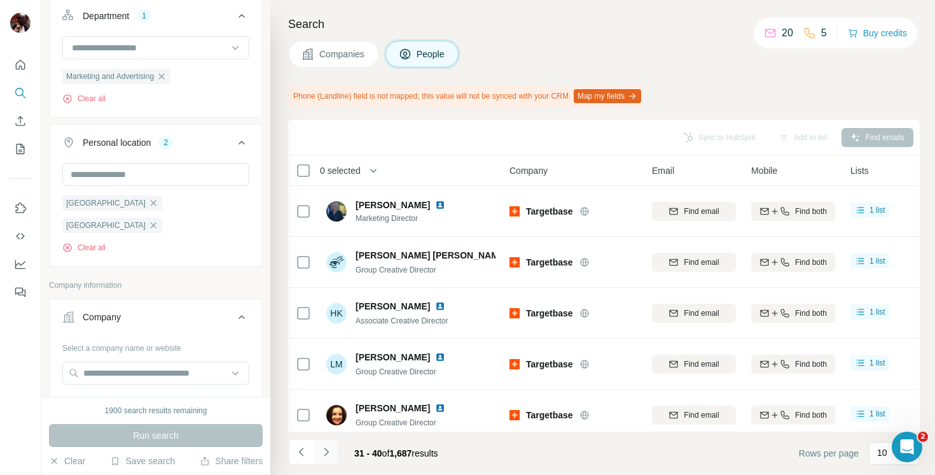
click at [328, 442] on button "Navigate to next page" at bounding box center [326, 451] width 25 height 25
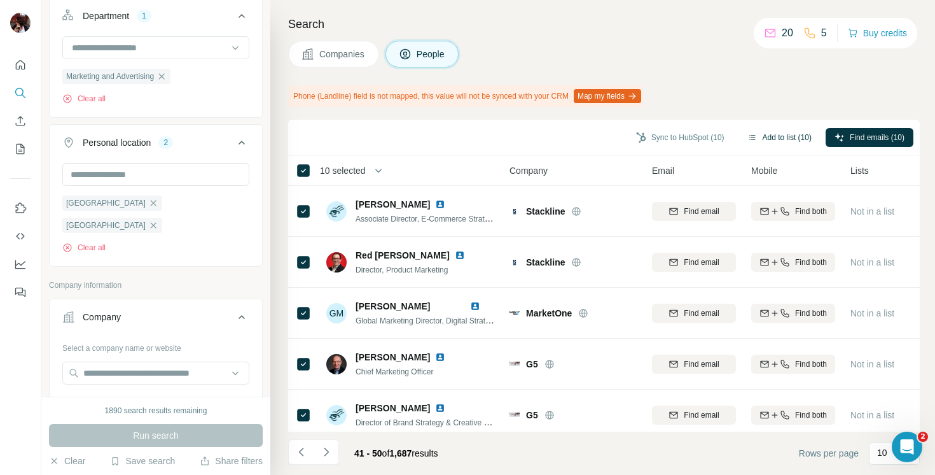
click at [767, 136] on button "Add to list (10)" at bounding box center [780, 137] width 82 height 19
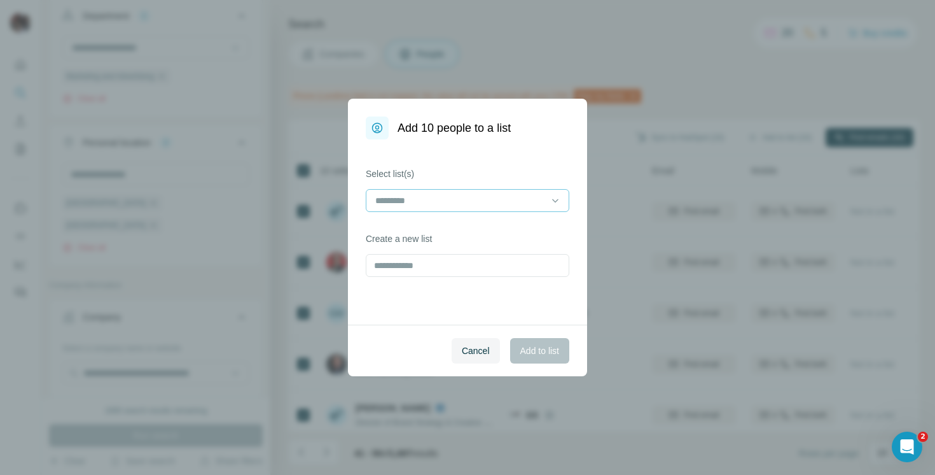
click at [438, 197] on input at bounding box center [460, 200] width 172 height 14
click at [438, 230] on div "Martech" at bounding box center [468, 229] width 182 height 13
click at [524, 344] on button "Add to list" at bounding box center [539, 350] width 59 height 25
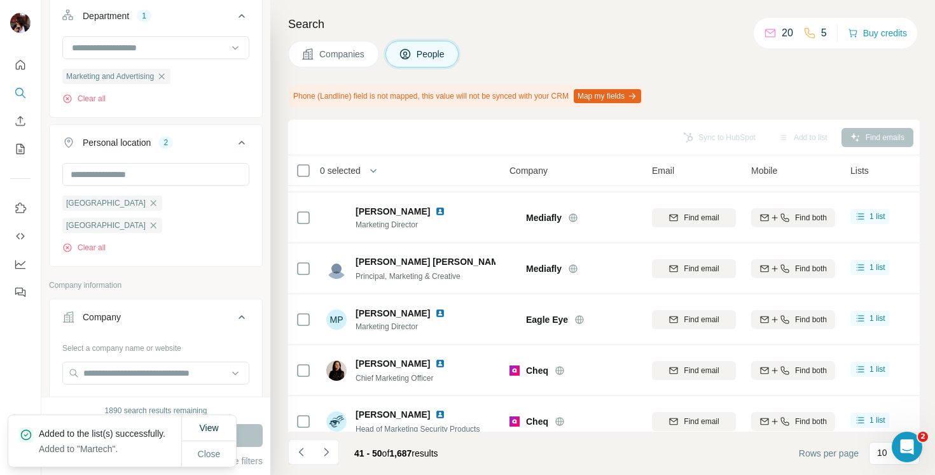
scroll to position [270, 0]
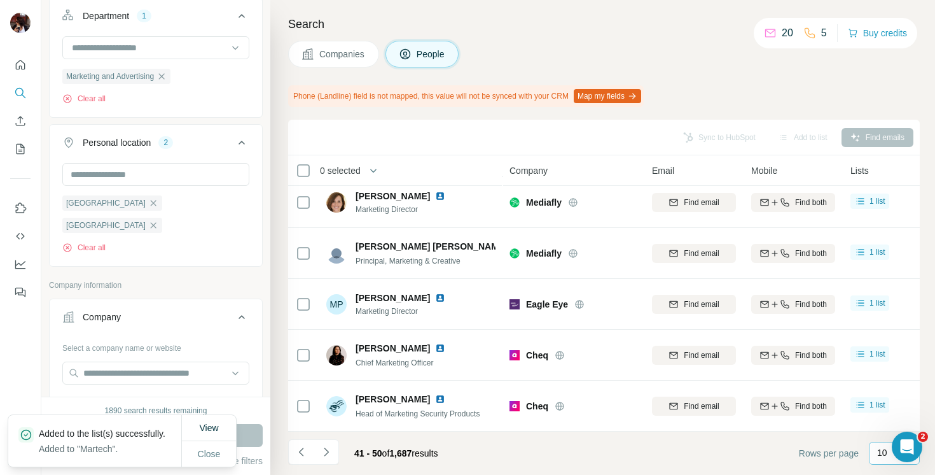
click at [877, 454] on p "10" at bounding box center [882, 452] width 10 height 13
click at [885, 357] on p "60" at bounding box center [885, 355] width 10 height 13
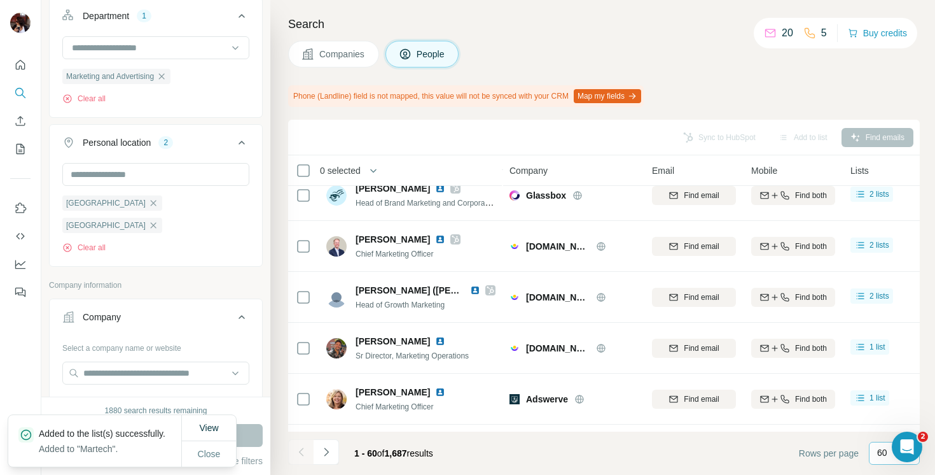
click at [889, 450] on div "60" at bounding box center [893, 452] width 32 height 13
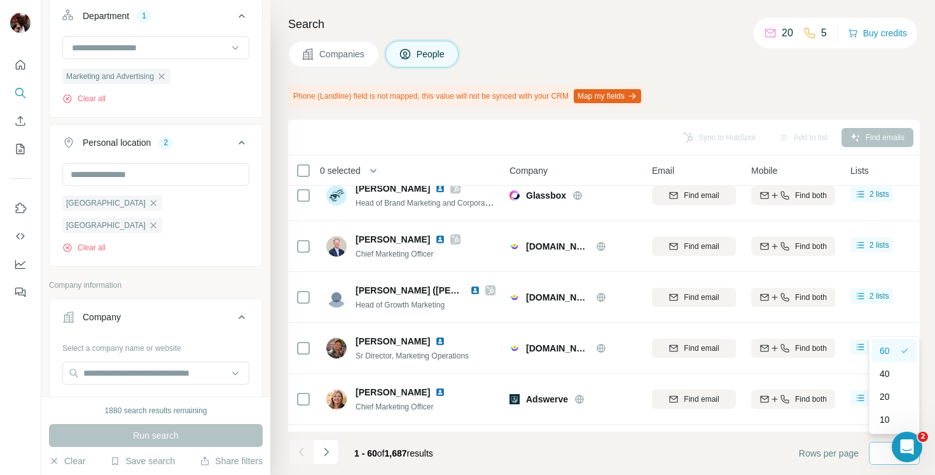
click at [889, 356] on p "60" at bounding box center [885, 350] width 10 height 13
click at [886, 457] on p "60" at bounding box center [882, 452] width 10 height 13
click at [604, 440] on footer "1 - 60 of 1,687 results Rows per page 60" at bounding box center [604, 452] width 632 height 43
click at [21, 209] on icon "Use Surfe on LinkedIn" at bounding box center [20, 208] width 13 height 13
